Goal: Book appointment/travel/reservation

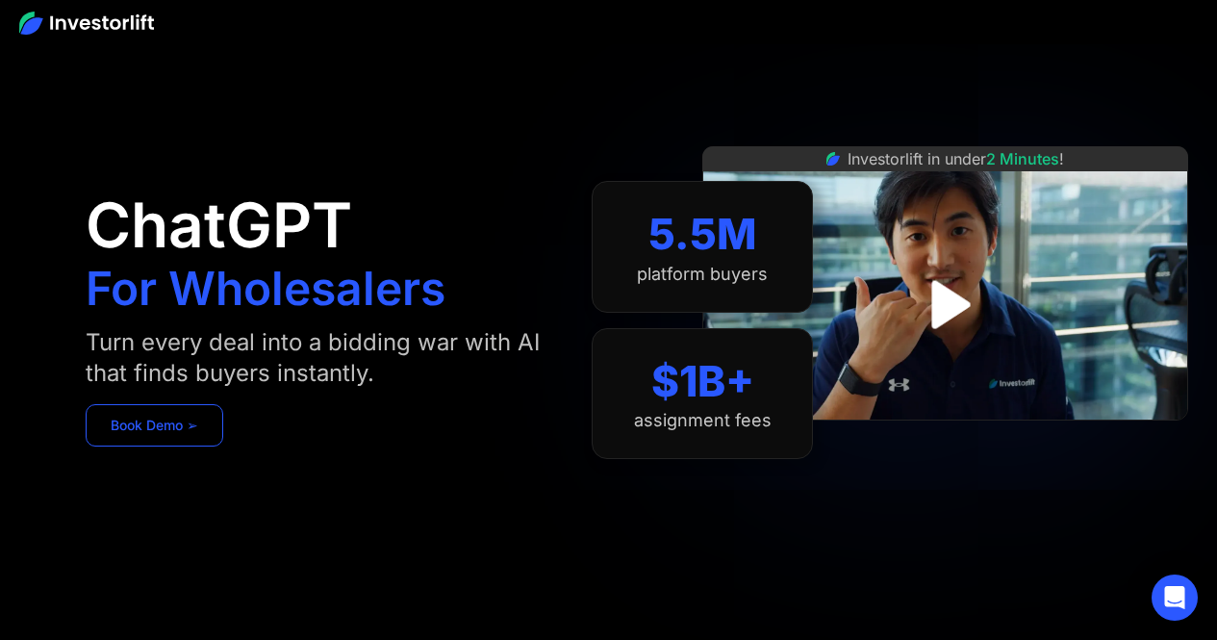
click at [189, 439] on link "Book Demo ➢" at bounding box center [155, 425] width 138 height 42
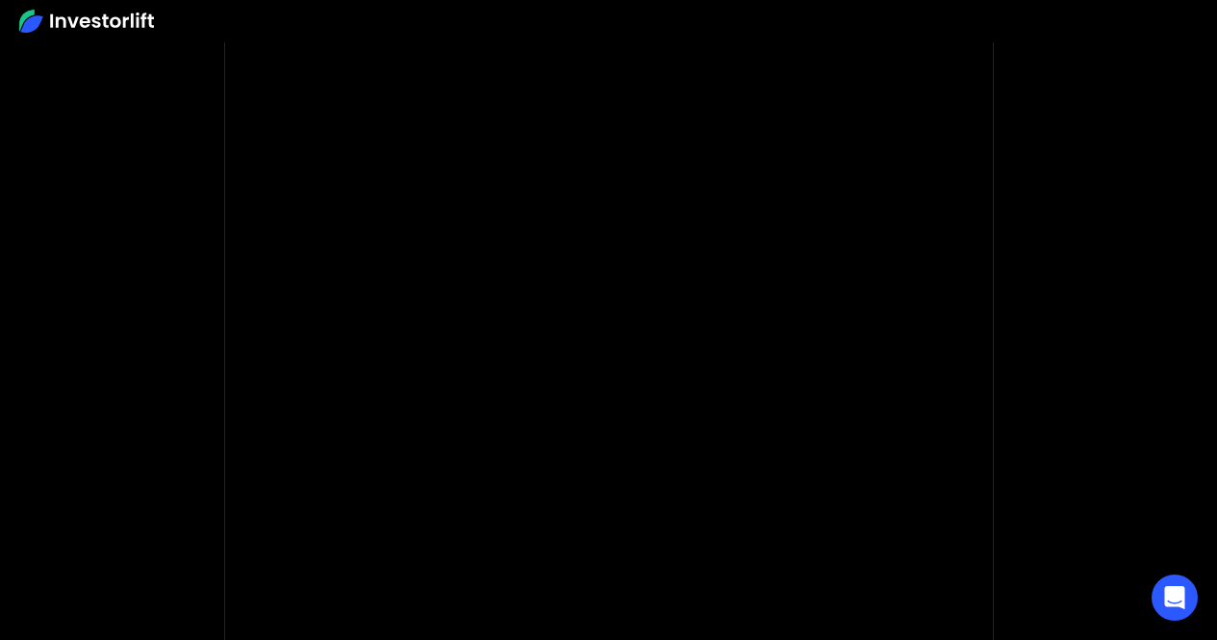
scroll to position [145, 0]
